Goal: Check status: Check status

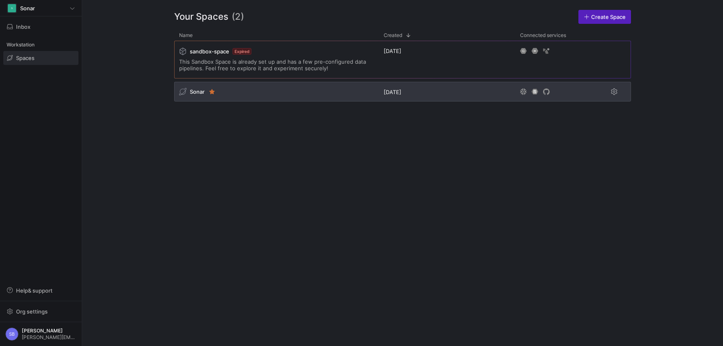
click at [195, 92] on span "Sonar" at bounding box center [197, 91] width 15 height 7
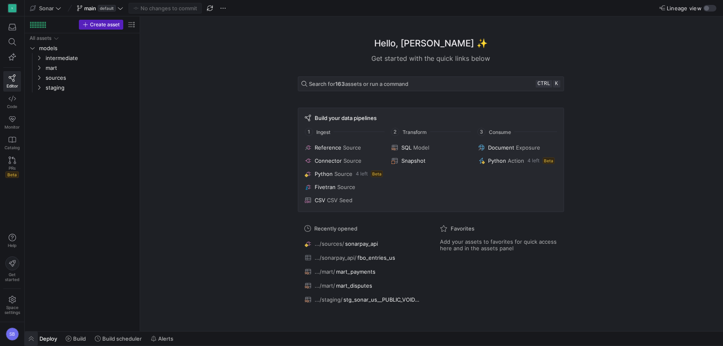
click at [35, 339] on span "button" at bounding box center [31, 339] width 13 height 14
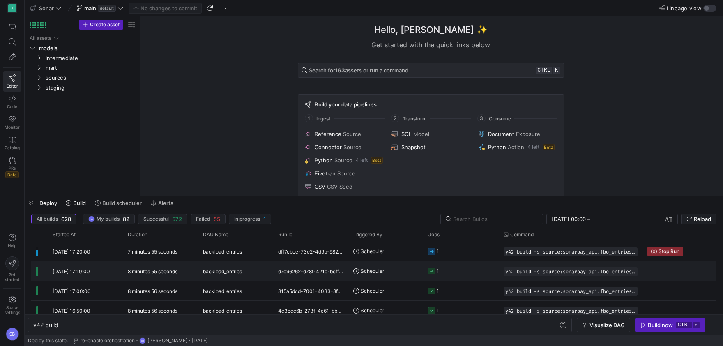
click at [98, 268] on div "[DATE] 17:10:00" at bounding box center [85, 270] width 75 height 19
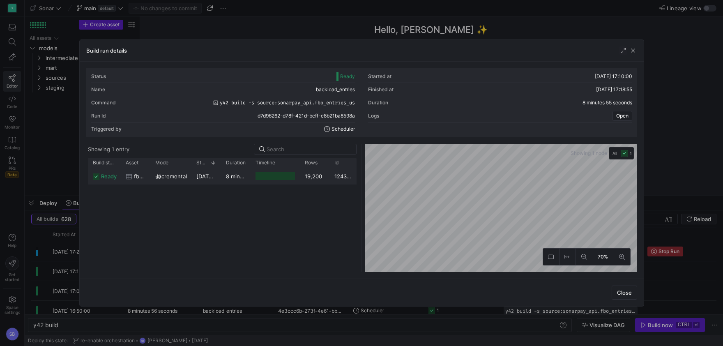
click at [227, 178] on y42-duration "8 minutes 52 seconds" at bounding box center [254, 176] width 57 height 7
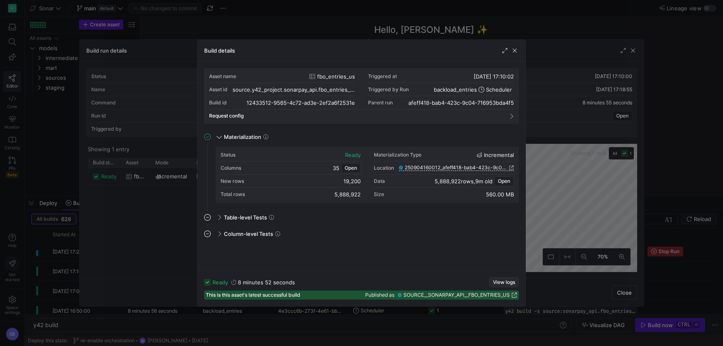
click at [506, 281] on span "View logs" at bounding box center [504, 282] width 22 height 6
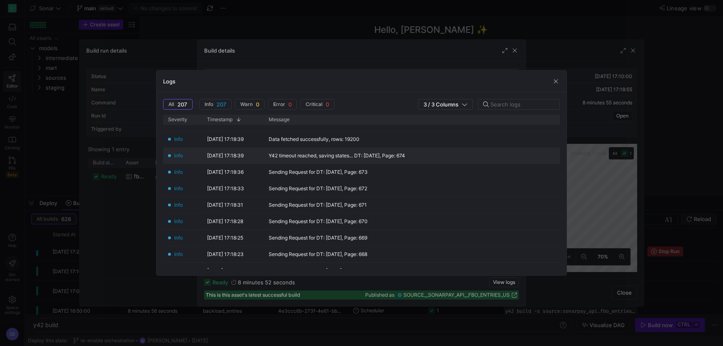
scroll to position [192, 0]
click at [554, 78] on span "button" at bounding box center [556, 81] width 8 height 8
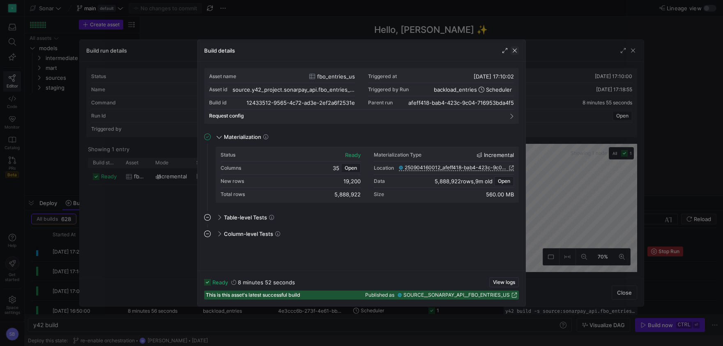
click at [517, 51] on span "button" at bounding box center [515, 50] width 8 height 8
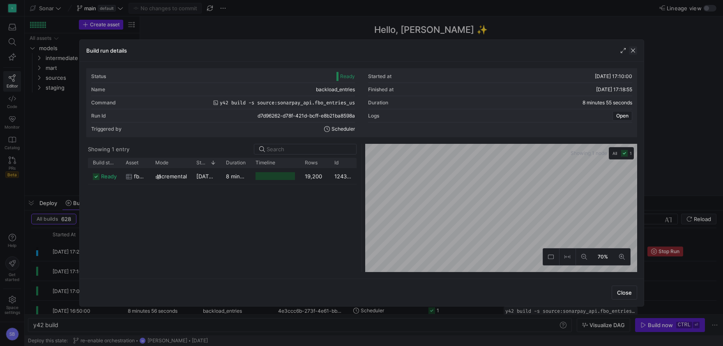
click at [635, 48] on span "button" at bounding box center [633, 50] width 8 height 8
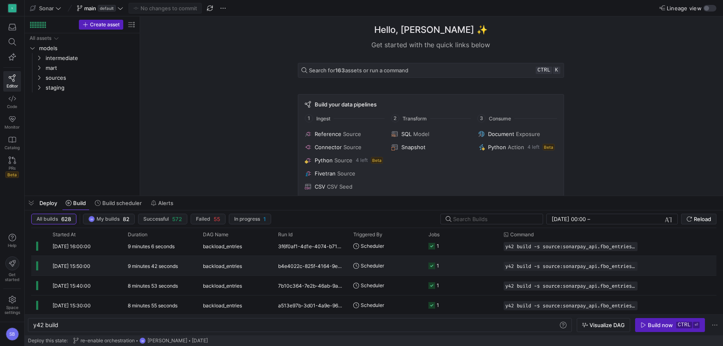
scroll to position [0, 0]
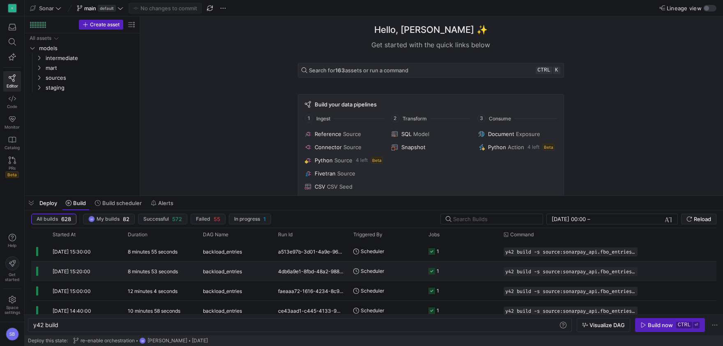
click at [200, 269] on div "backload_entries" at bounding box center [235, 270] width 75 height 19
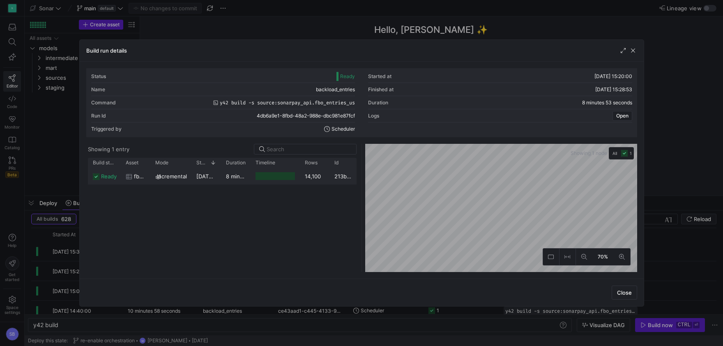
click at [201, 178] on span "[DATE] 15:20:02" at bounding box center [217, 176] width 42 height 7
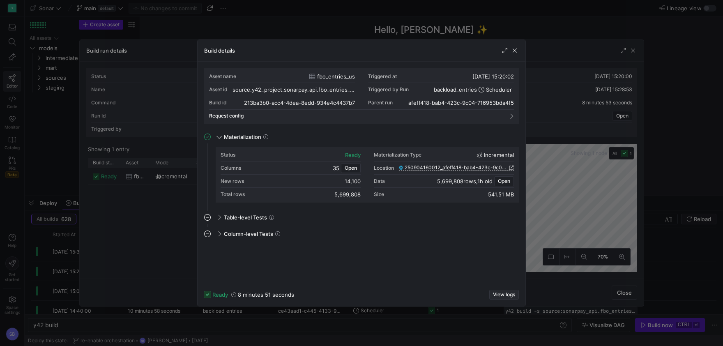
click at [494, 293] on span "View logs" at bounding box center [504, 295] width 22 height 6
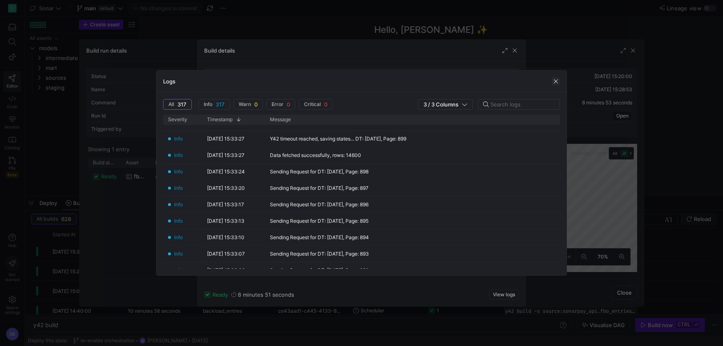
click at [556, 81] on span "button" at bounding box center [556, 81] width 8 height 8
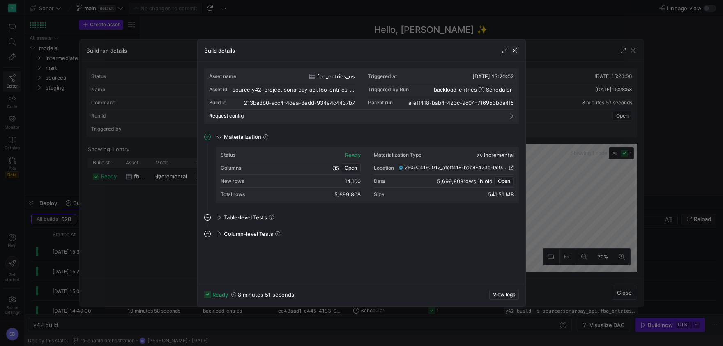
click at [517, 48] on span "button" at bounding box center [515, 50] width 8 height 8
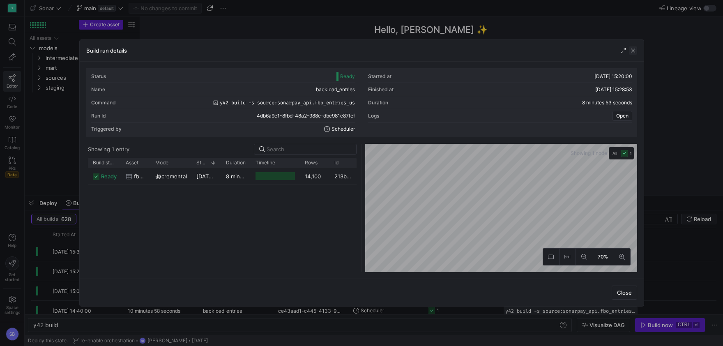
click at [634, 50] on span "button" at bounding box center [633, 50] width 8 height 8
